Goal: Check status: Check status

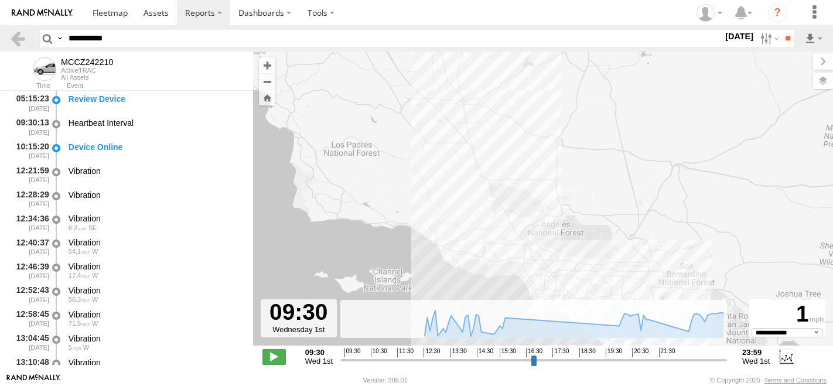
select select "**********"
click at [98, 42] on input "**********" at bounding box center [393, 38] width 659 height 17
type input "********"
click at [780, 30] on input "**" at bounding box center [786, 38] width 13 height 17
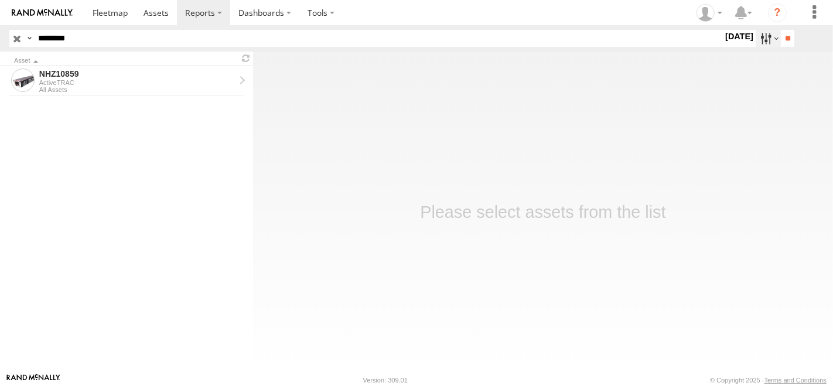
click at [761, 37] on label at bounding box center [767, 38] width 25 height 17
click at [0, 0] on label at bounding box center [0, 0] width 0 height 0
click at [784, 32] on input "**" at bounding box center [786, 38] width 13 height 17
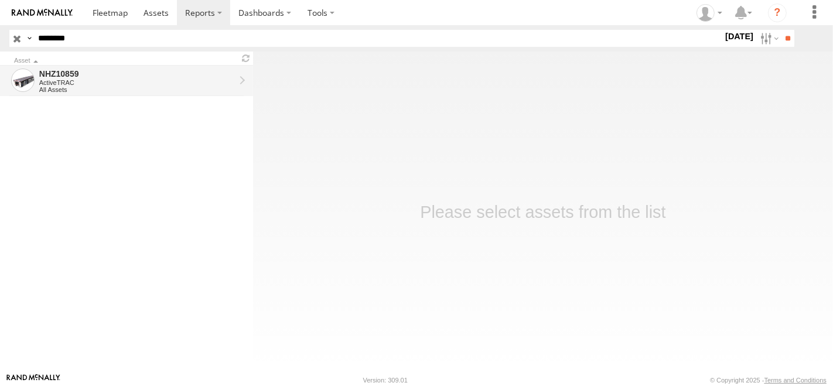
click at [100, 92] on div "All Assets" at bounding box center [137, 89] width 196 height 7
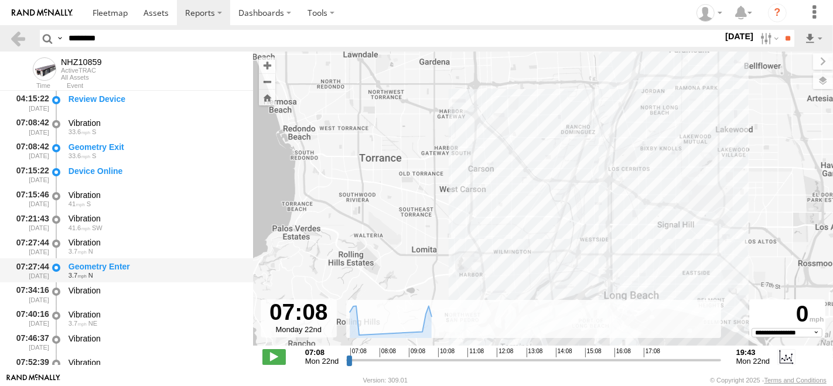
click at [124, 261] on div "Geometry Enter" at bounding box center [155, 266] width 173 height 11
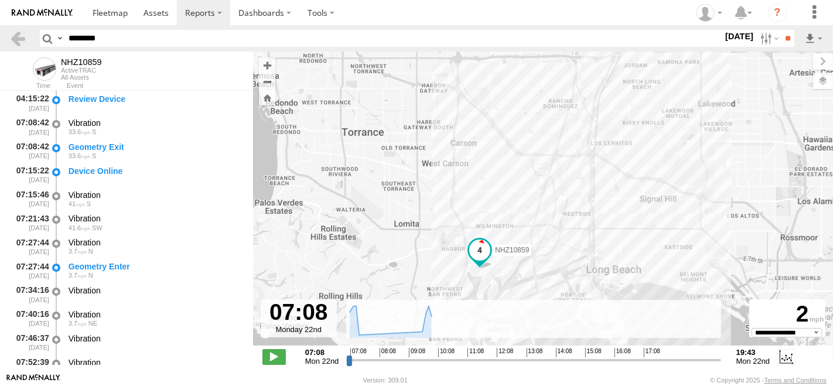
drag, startPoint x: 460, startPoint y: 242, endPoint x: 456, endPoint y: 225, distance: 18.0
click at [456, 225] on div "NHZ10859" at bounding box center [543, 205] width 580 height 306
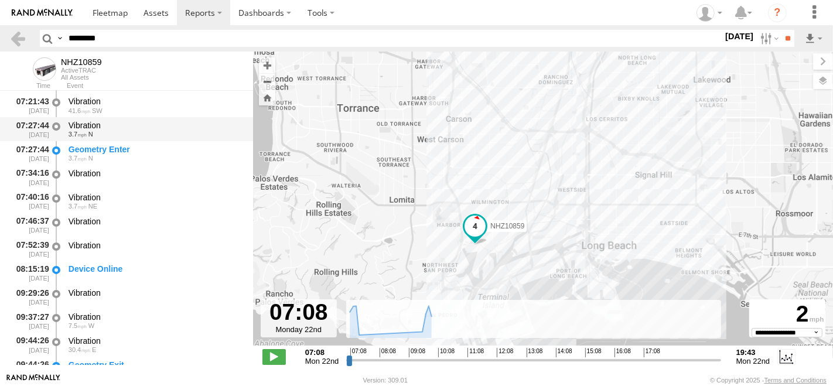
scroll to position [130, 0]
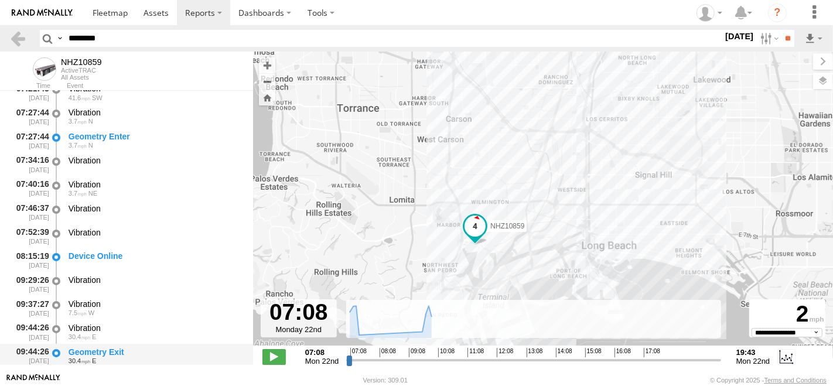
click at [127, 350] on div "Geometry Exit" at bounding box center [155, 352] width 173 height 11
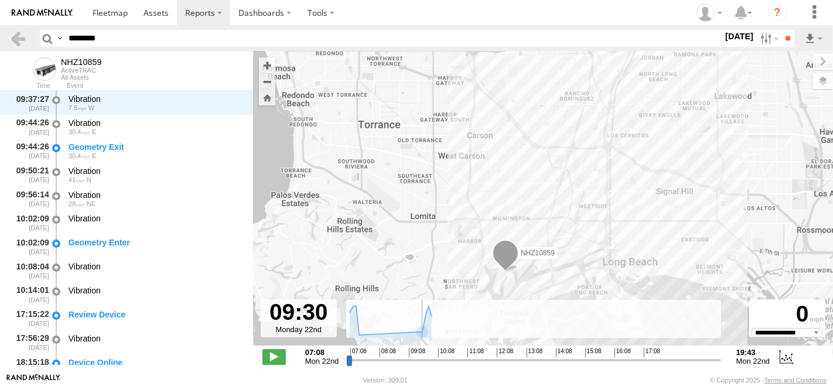
scroll to position [335, 0]
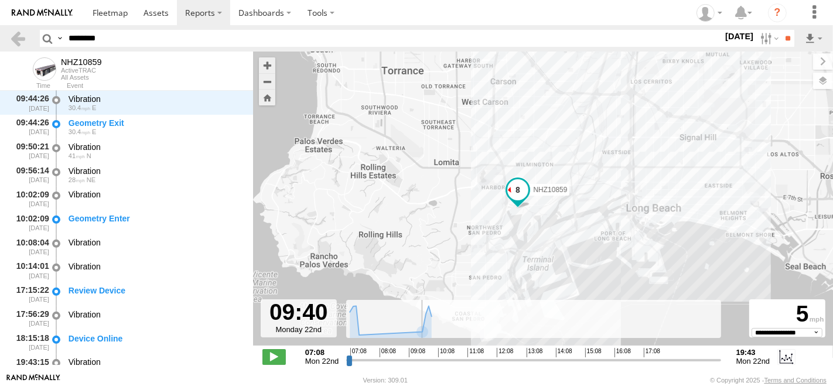
drag, startPoint x: 350, startPoint y: 358, endPoint x: 423, endPoint y: 374, distance: 74.3
click at [423, 365] on input "range" at bounding box center [533, 359] width 374 height 11
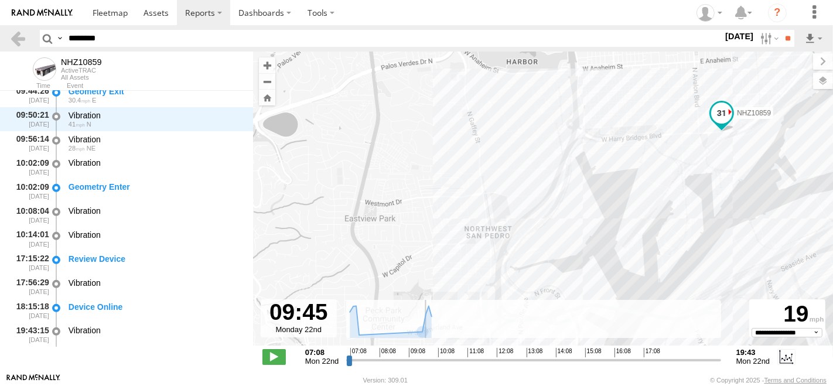
scroll to position [391, 0]
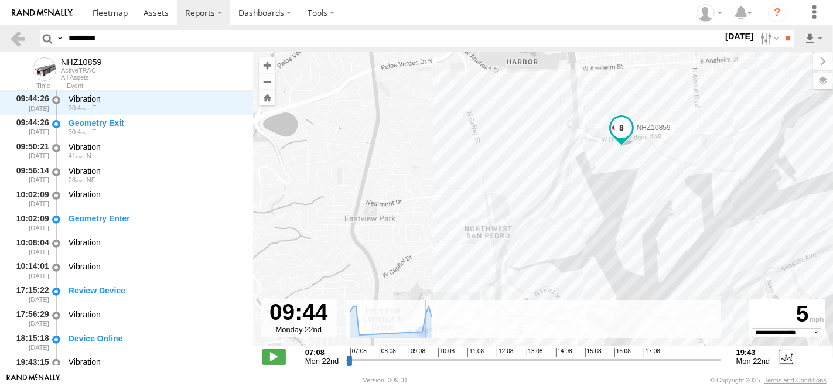
click at [424, 358] on input "range" at bounding box center [533, 359] width 374 height 11
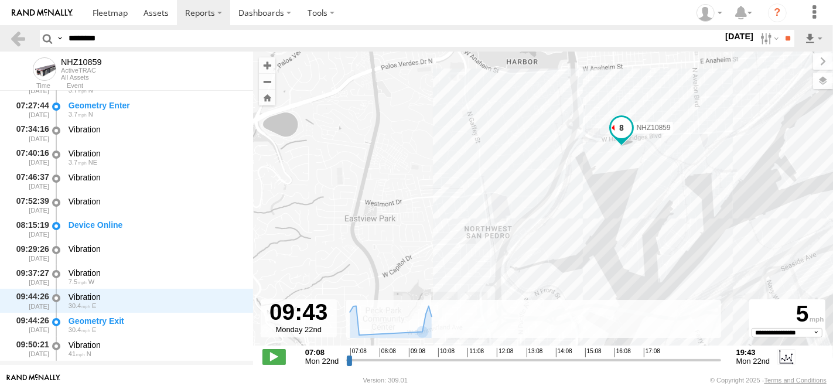
scroll to position [0, 0]
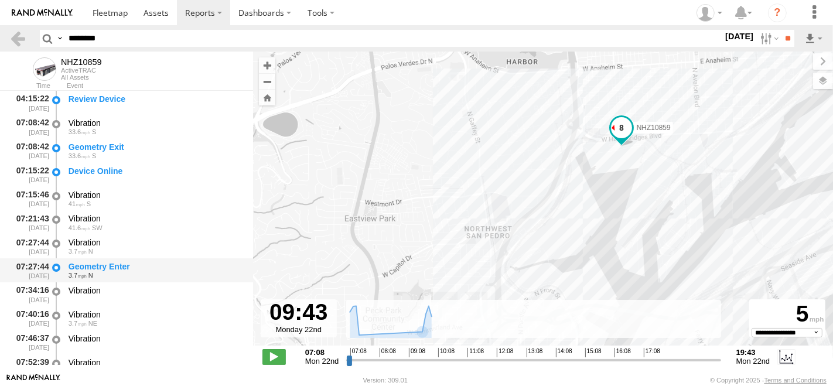
click at [123, 267] on div "Geometry Enter" at bounding box center [155, 266] width 173 height 11
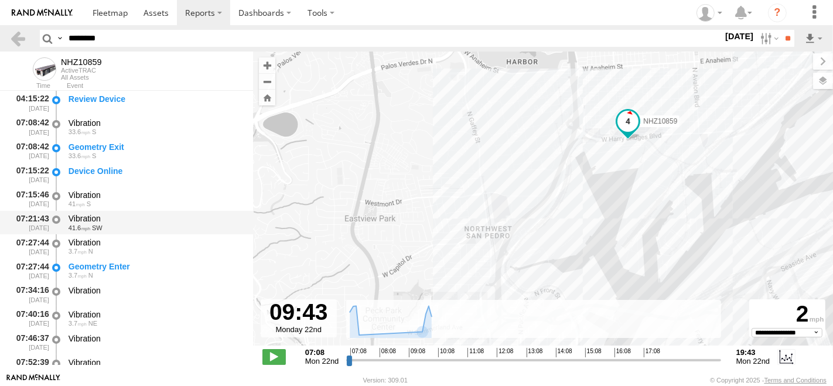
scroll to position [130, 0]
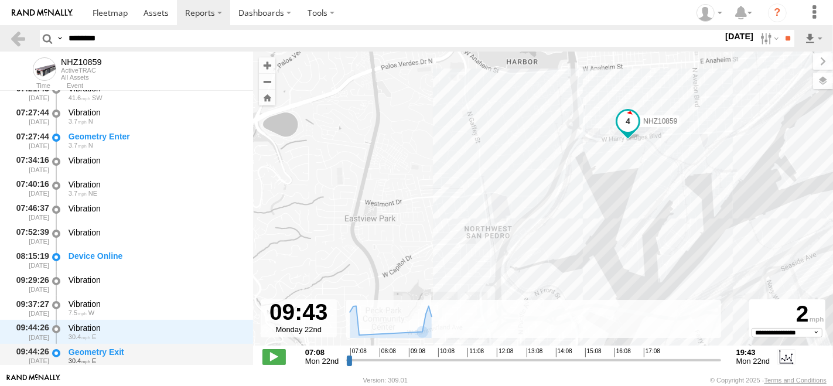
click at [126, 352] on div "Geometry Exit" at bounding box center [155, 352] width 173 height 11
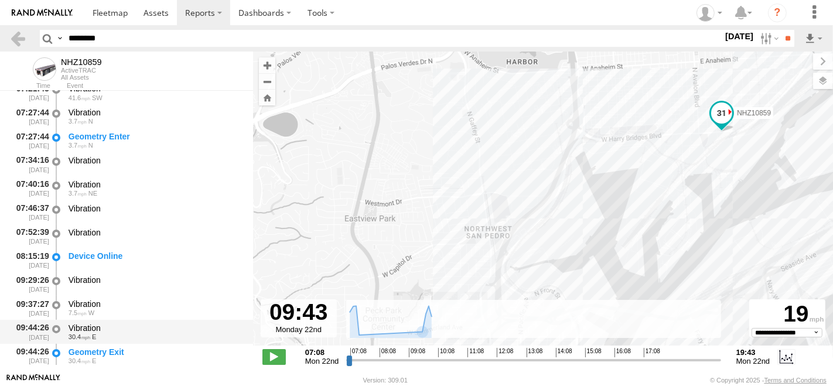
click at [119, 327] on div "Vibration" at bounding box center [155, 328] width 173 height 11
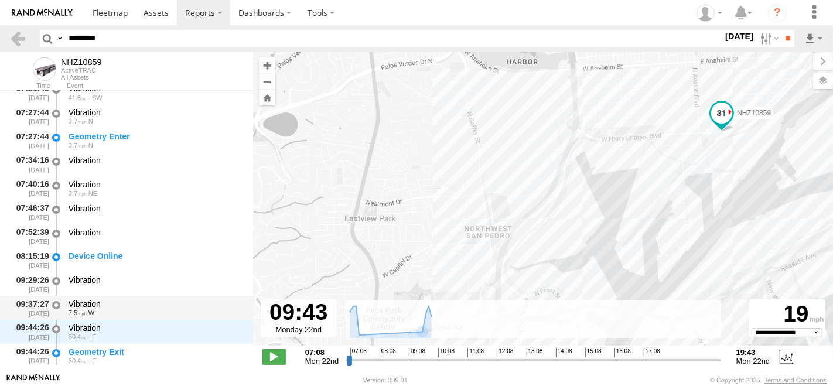
click at [113, 305] on div "Vibration" at bounding box center [155, 304] width 173 height 11
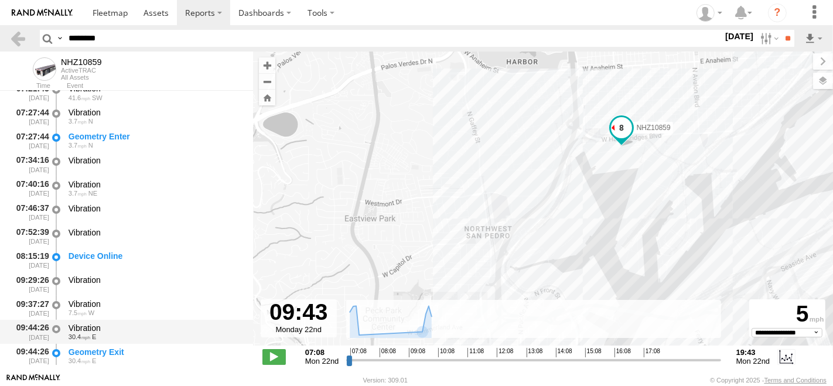
click at [117, 323] on div "Vibration" at bounding box center [155, 328] width 173 height 11
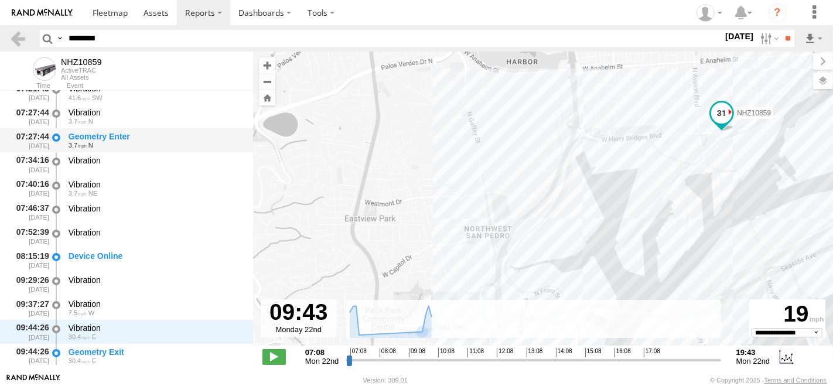
click at [123, 136] on div "Geometry Enter" at bounding box center [155, 136] width 173 height 11
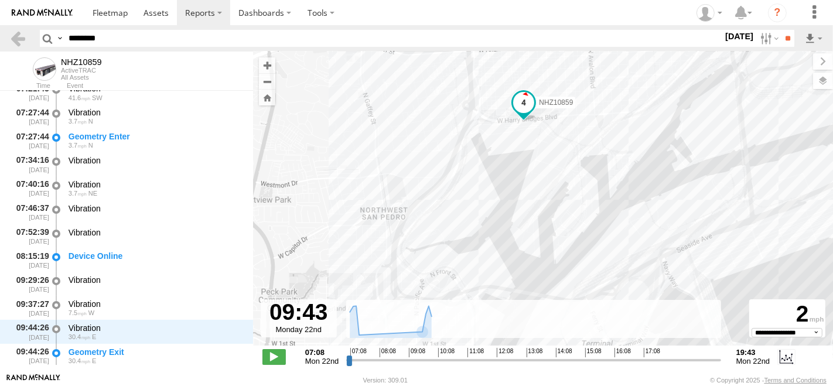
drag, startPoint x: 432, startPoint y: 167, endPoint x: 321, endPoint y: 155, distance: 111.3
click at [321, 155] on div "NHZ10859" at bounding box center [543, 205] width 580 height 306
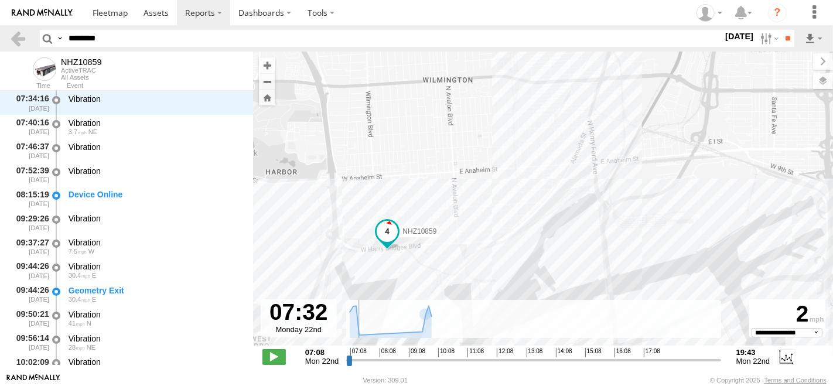
scroll to position [191, 0]
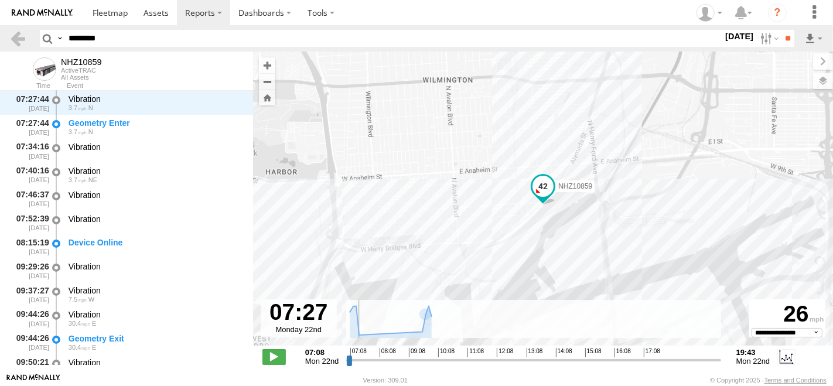
drag, startPoint x: 418, startPoint y: 362, endPoint x: 358, endPoint y: 359, distance: 60.4
click at [358, 359] on input "range" at bounding box center [533, 359] width 374 height 11
click at [107, 121] on div "Geometry Enter" at bounding box center [155, 123] width 173 height 11
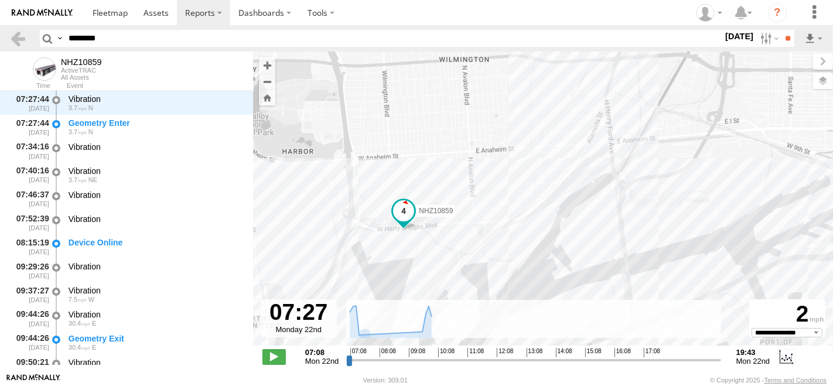
drag, startPoint x: 488, startPoint y: 227, endPoint x: 499, endPoint y: 218, distance: 14.6
click at [499, 218] on div "NHZ10859" at bounding box center [543, 205] width 580 height 306
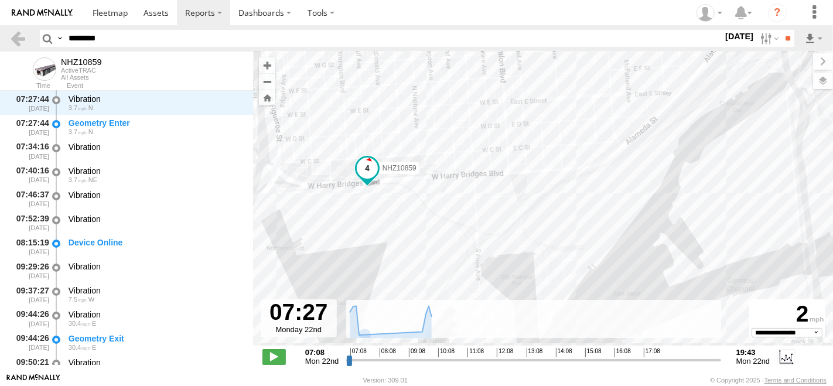
drag, startPoint x: 485, startPoint y: 230, endPoint x: 573, endPoint y: 152, distance: 118.2
click at [573, 152] on div "NHZ10859" at bounding box center [543, 205] width 580 height 306
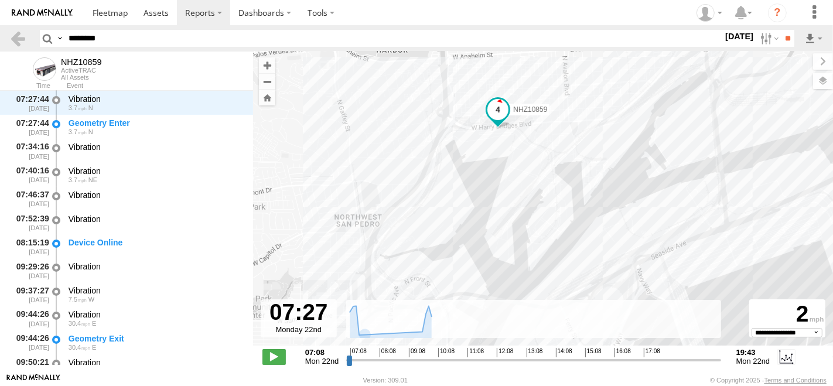
drag, startPoint x: 597, startPoint y: 152, endPoint x: 582, endPoint y: 149, distance: 15.1
click at [586, 149] on div "NHZ10859" at bounding box center [543, 205] width 580 height 306
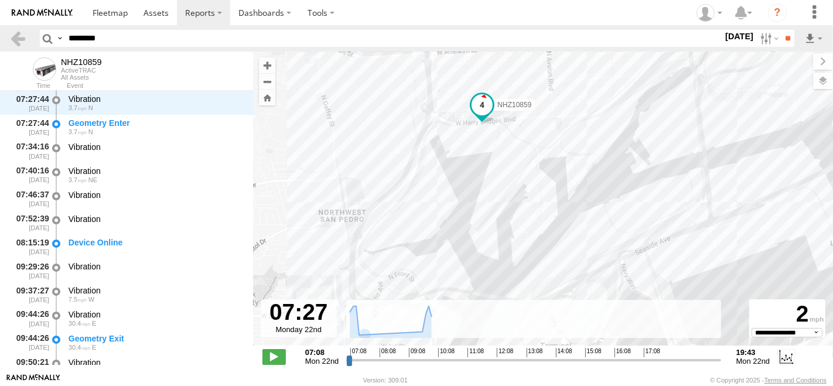
click at [457, 133] on div "NHZ10859" at bounding box center [543, 205] width 580 height 306
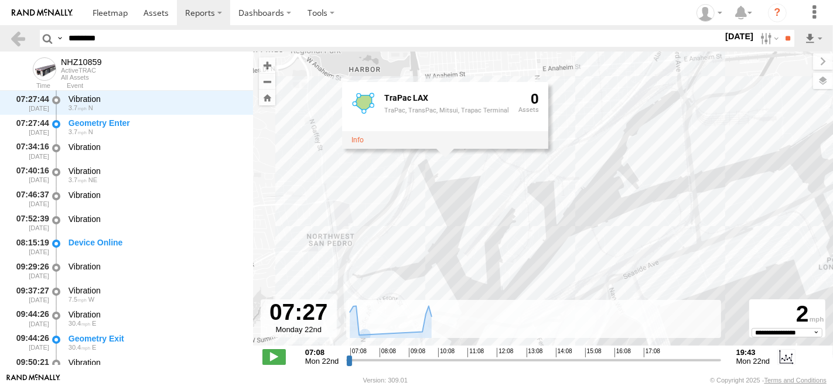
drag, startPoint x: 600, startPoint y: 143, endPoint x: 588, endPoint y: 175, distance: 34.3
click at [588, 175] on div "NHZ10859 TraPac LAX TraPac, TransPac, Mitsui, Trapac Terminal 0" at bounding box center [543, 205] width 580 height 306
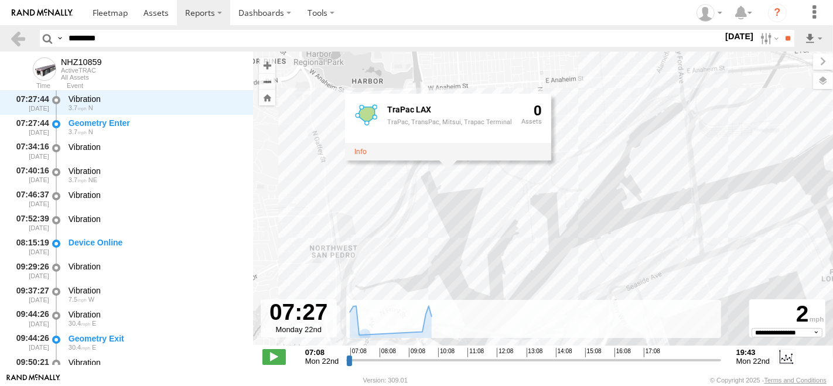
click at [588, 175] on div "NHZ10859 TraPac LAX TraPac, TransPac, Mitsui, Trapac Terminal 0" at bounding box center [543, 205] width 580 height 306
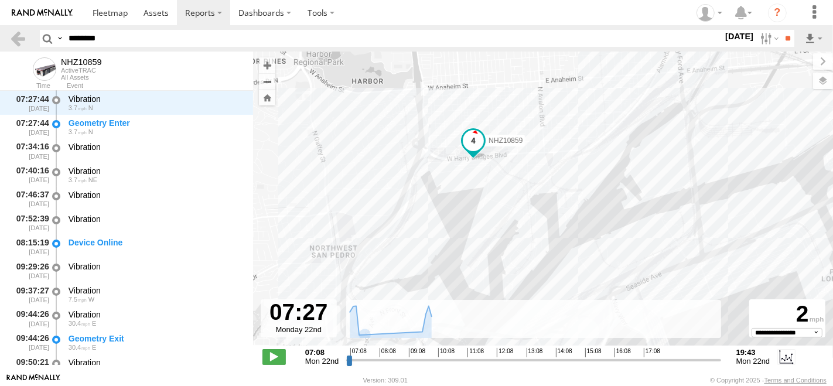
click at [433, 165] on div "NHZ10859" at bounding box center [543, 205] width 580 height 306
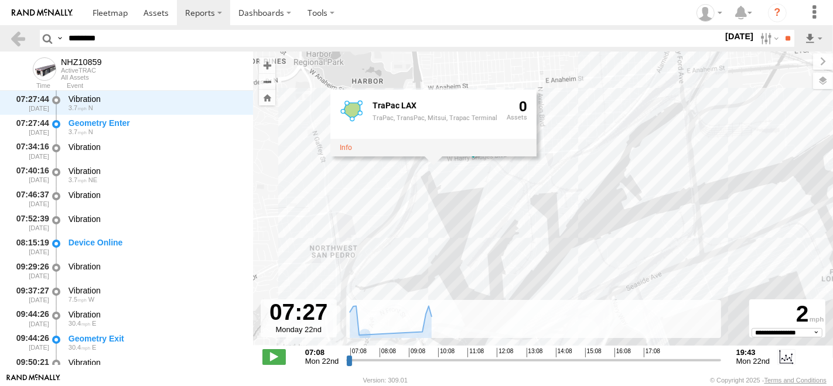
click at [521, 190] on div "NHZ10859 TraPac LAX TraPac, TransPac, Mitsui, Trapac Terminal 0" at bounding box center [543, 205] width 580 height 306
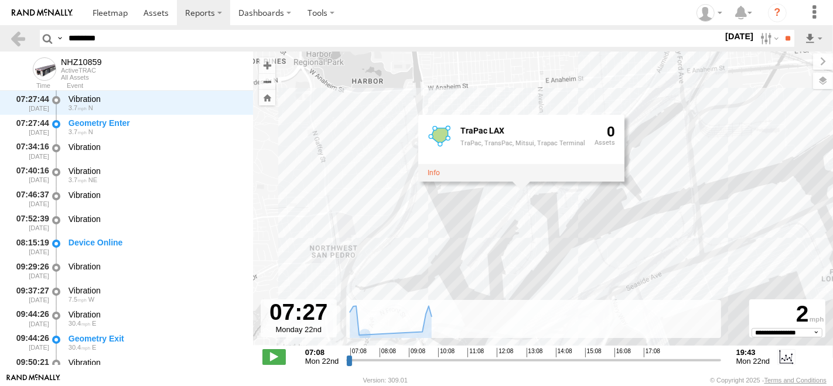
click at [475, 249] on div "NHZ10859 TraPac LAX TraPac, TransPac, Mitsui, Trapac Terminal 0" at bounding box center [543, 205] width 580 height 306
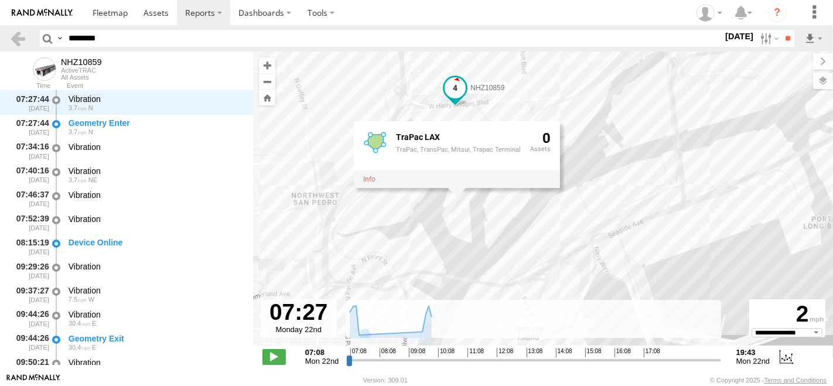
drag, startPoint x: 636, startPoint y: 166, endPoint x: 610, endPoint y: 94, distance: 76.7
click at [610, 94] on div "NHZ10859 TraPac LAX TraPac, TransPac, Mitsui, Trapac Terminal 0" at bounding box center [543, 205] width 580 height 306
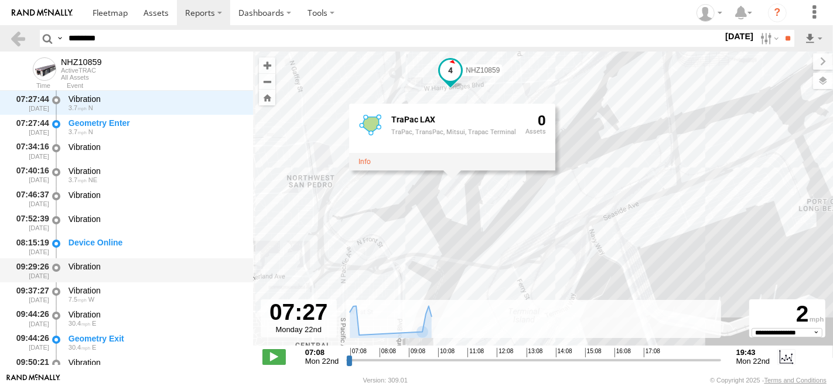
scroll to position [13, 0]
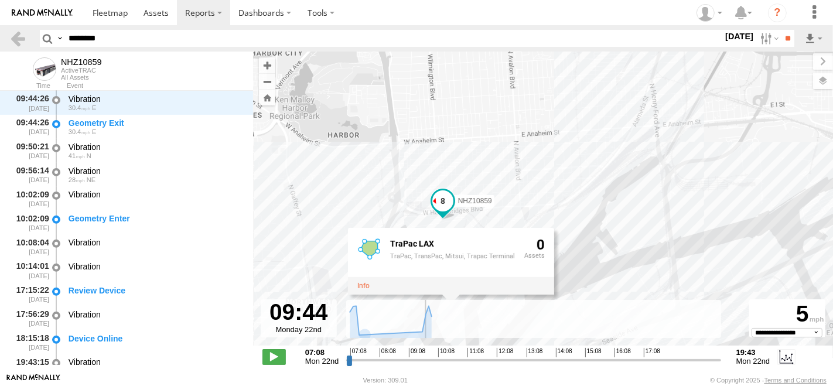
drag, startPoint x: 358, startPoint y: 360, endPoint x: 424, endPoint y: 367, distance: 67.1
type input "**********"
click at [424, 365] on input "range" at bounding box center [533, 359] width 374 height 11
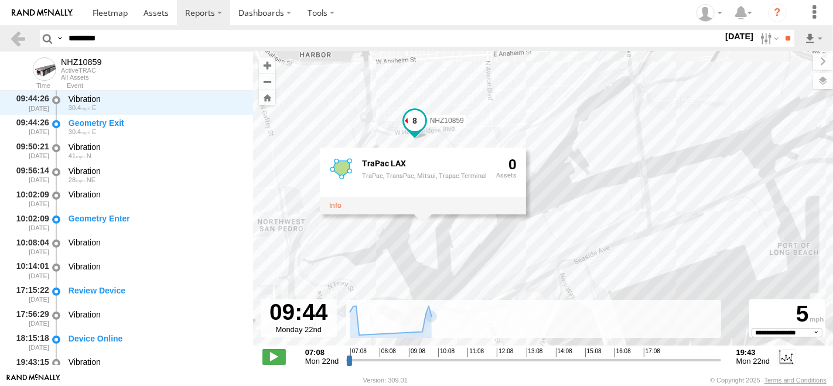
drag, startPoint x: 598, startPoint y: 245, endPoint x: 569, endPoint y: 162, distance: 88.9
click at [569, 162] on div "NHZ10859 TraPac LAX TraPac, TransPac, Mitsui, Trapac Terminal 0" at bounding box center [543, 205] width 580 height 306
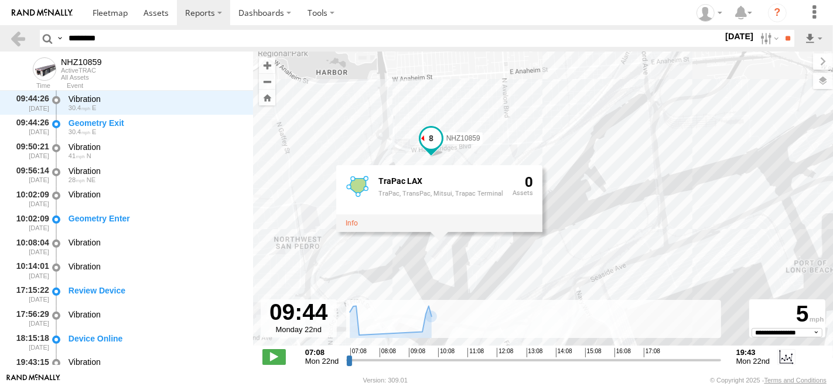
drag, startPoint x: 544, startPoint y: 148, endPoint x: 577, endPoint y: 172, distance: 40.3
click at [577, 172] on div "NHZ10859 TraPac LAX TraPac, TransPac, Mitsui, Trapac Terminal 0" at bounding box center [543, 205] width 580 height 306
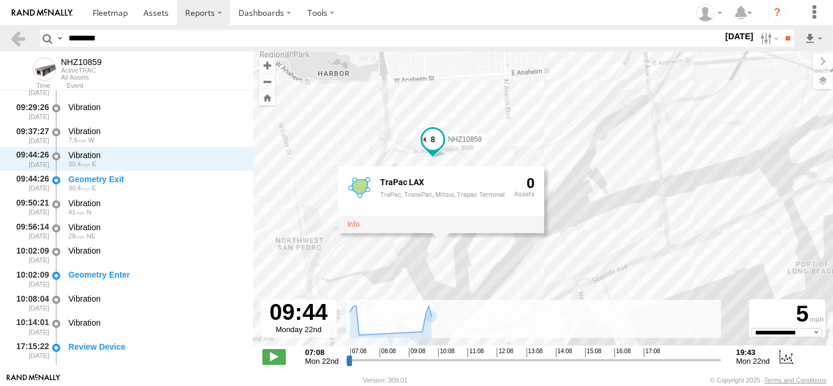
scroll to position [303, 0]
